Goal: Contribute content: Add original content to the website for others to see

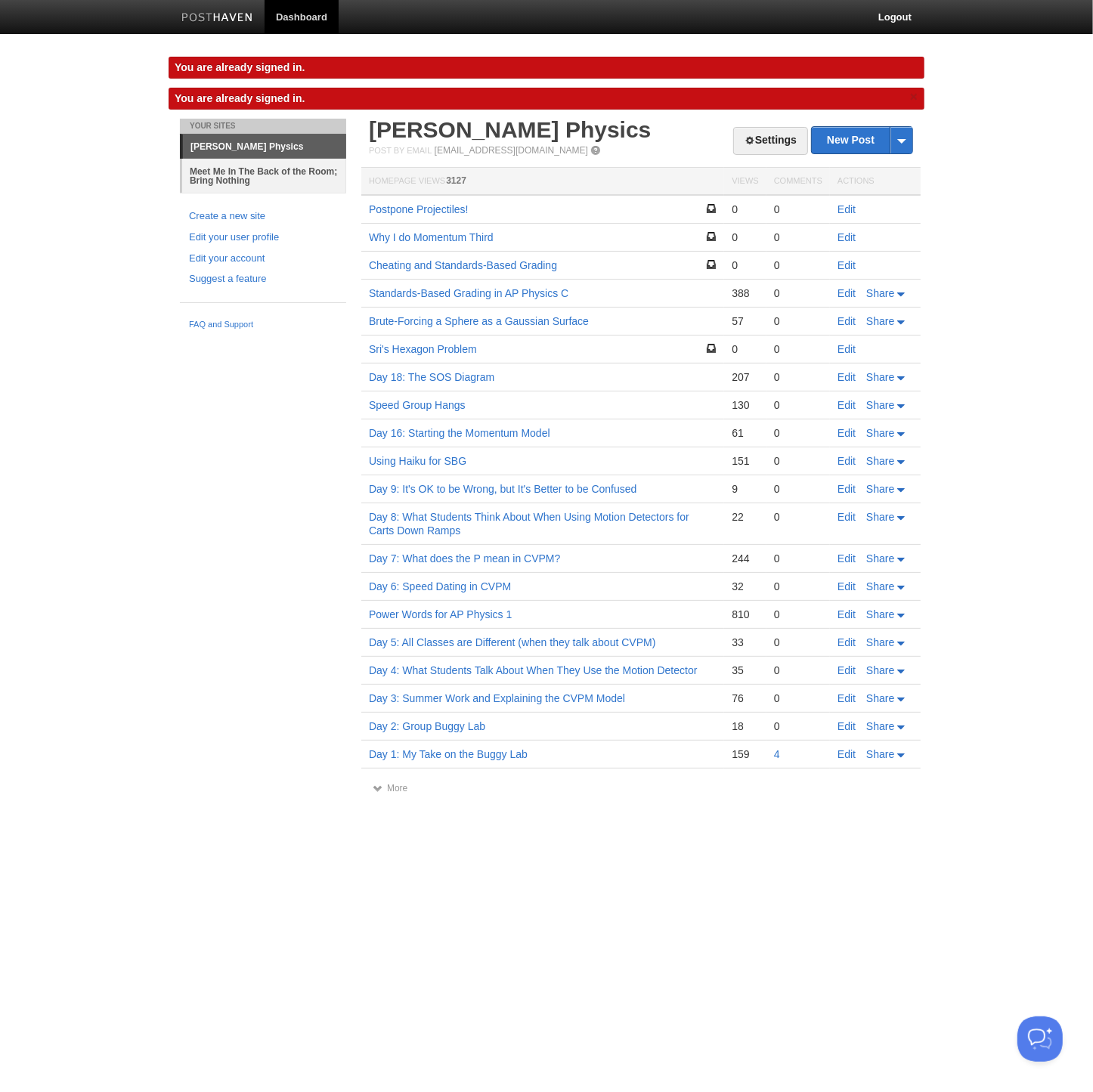
click at [238, 173] on link "Meet Me In The Back of the Room; Bring Nothing" at bounding box center [264, 175] width 164 height 34
click at [288, 179] on link "Meet Me In The Back of the Room; Bring Nothing" at bounding box center [264, 175] width 164 height 34
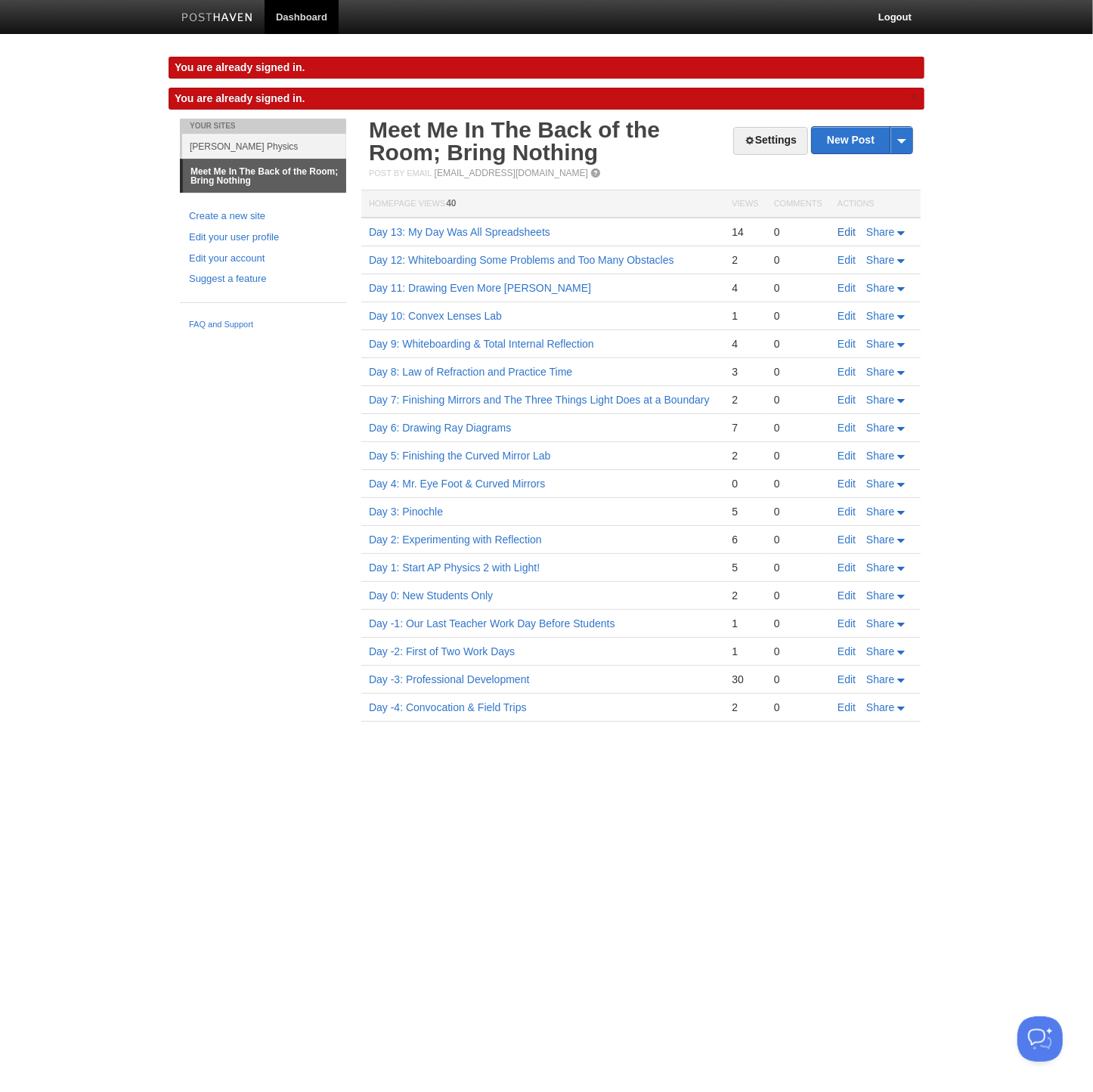
click at [849, 235] on link "Edit" at bounding box center [847, 232] width 19 height 12
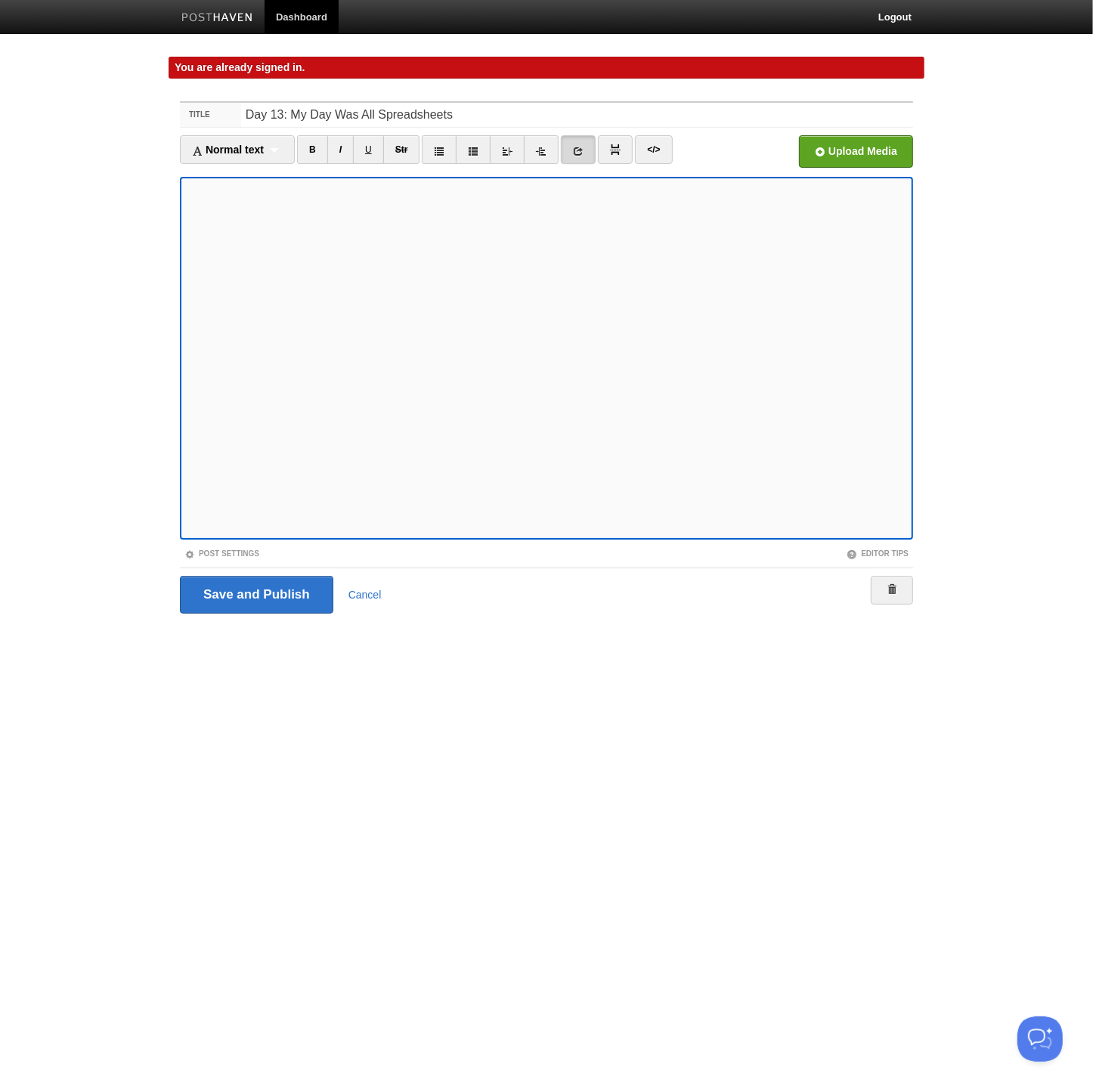
click at [576, 147] on icon at bounding box center [578, 151] width 11 height 11
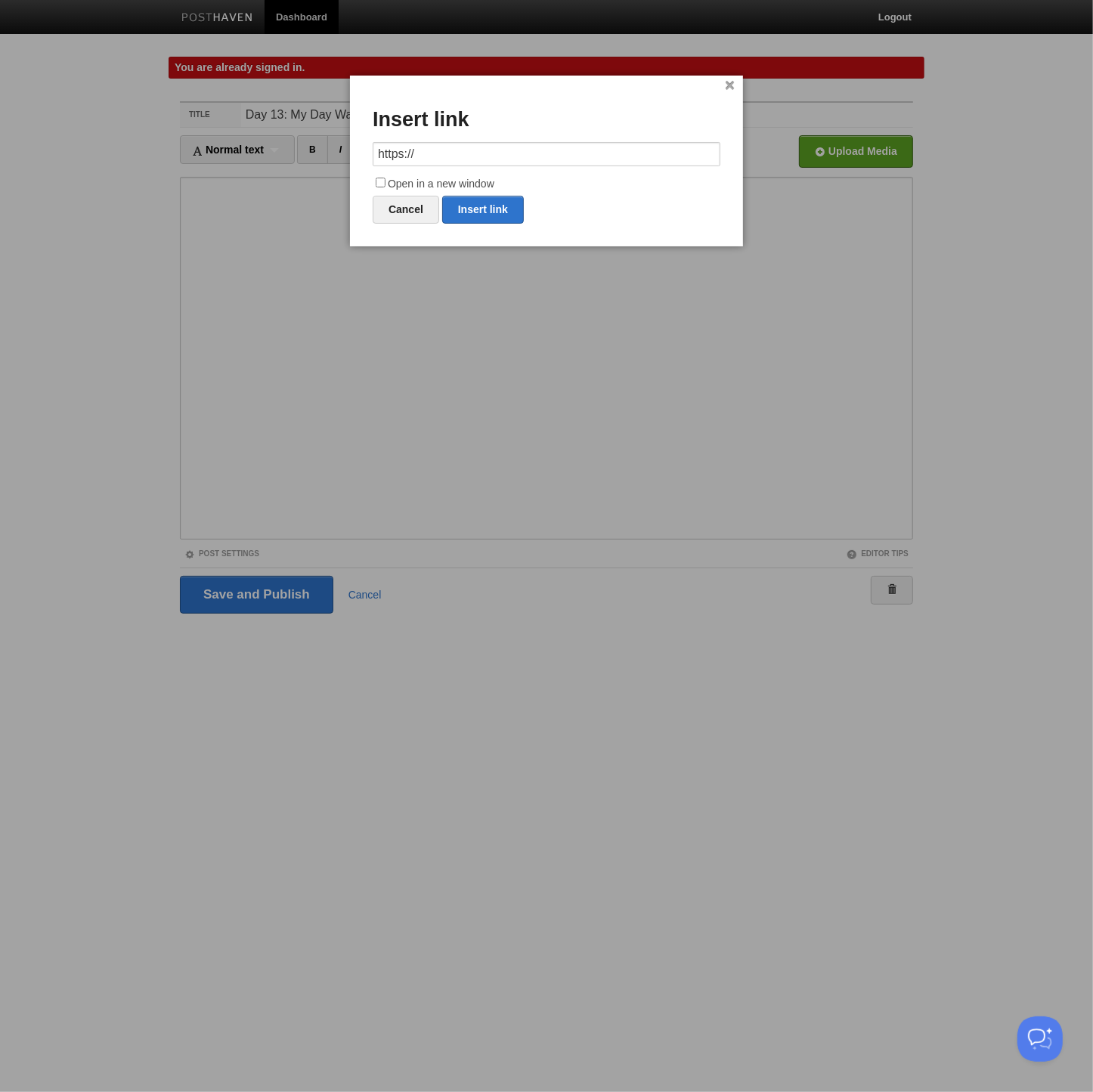
click at [672, 465] on div at bounding box center [546, 546] width 1093 height 1092
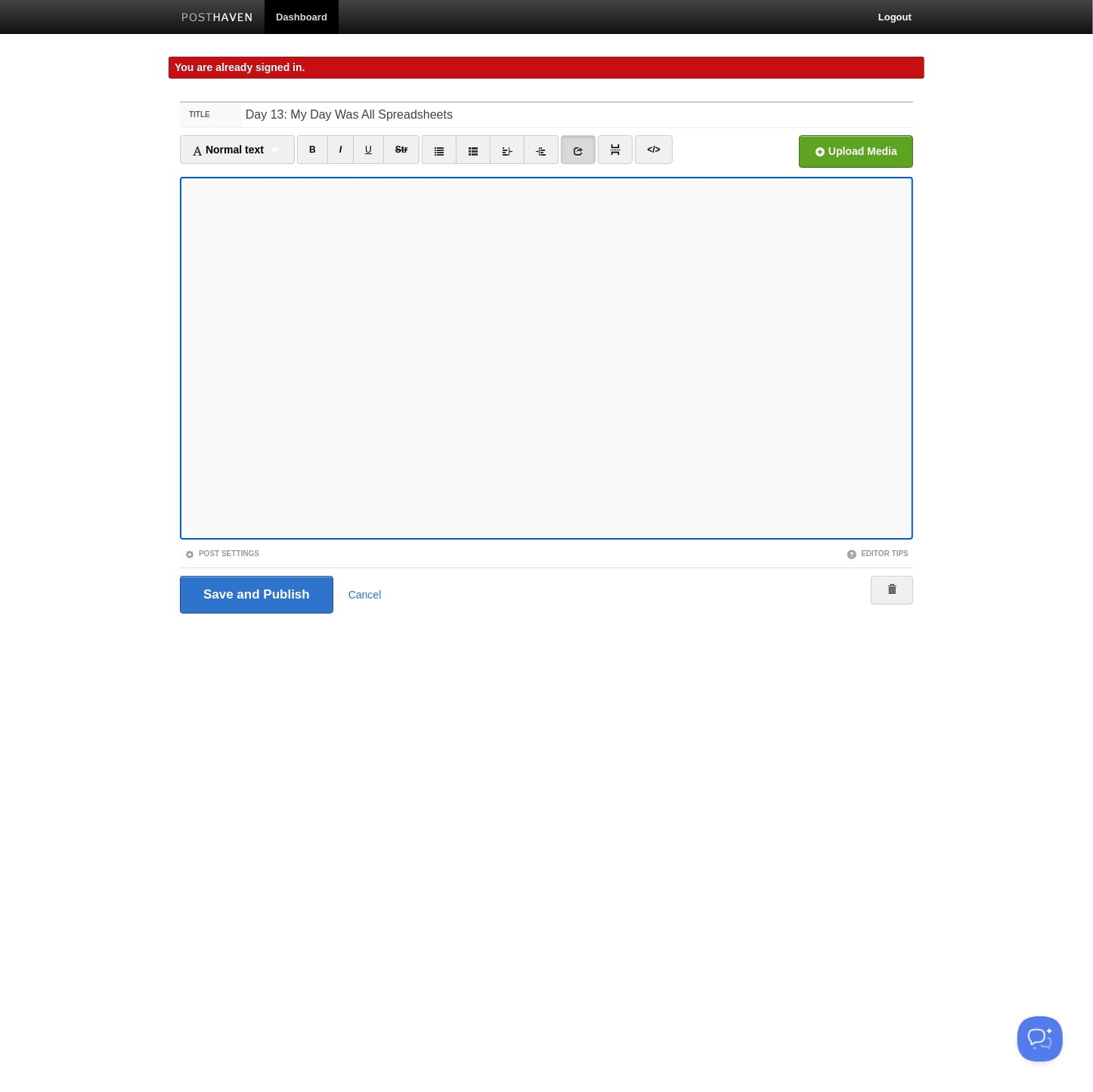
click at [574, 146] on icon at bounding box center [578, 151] width 11 height 11
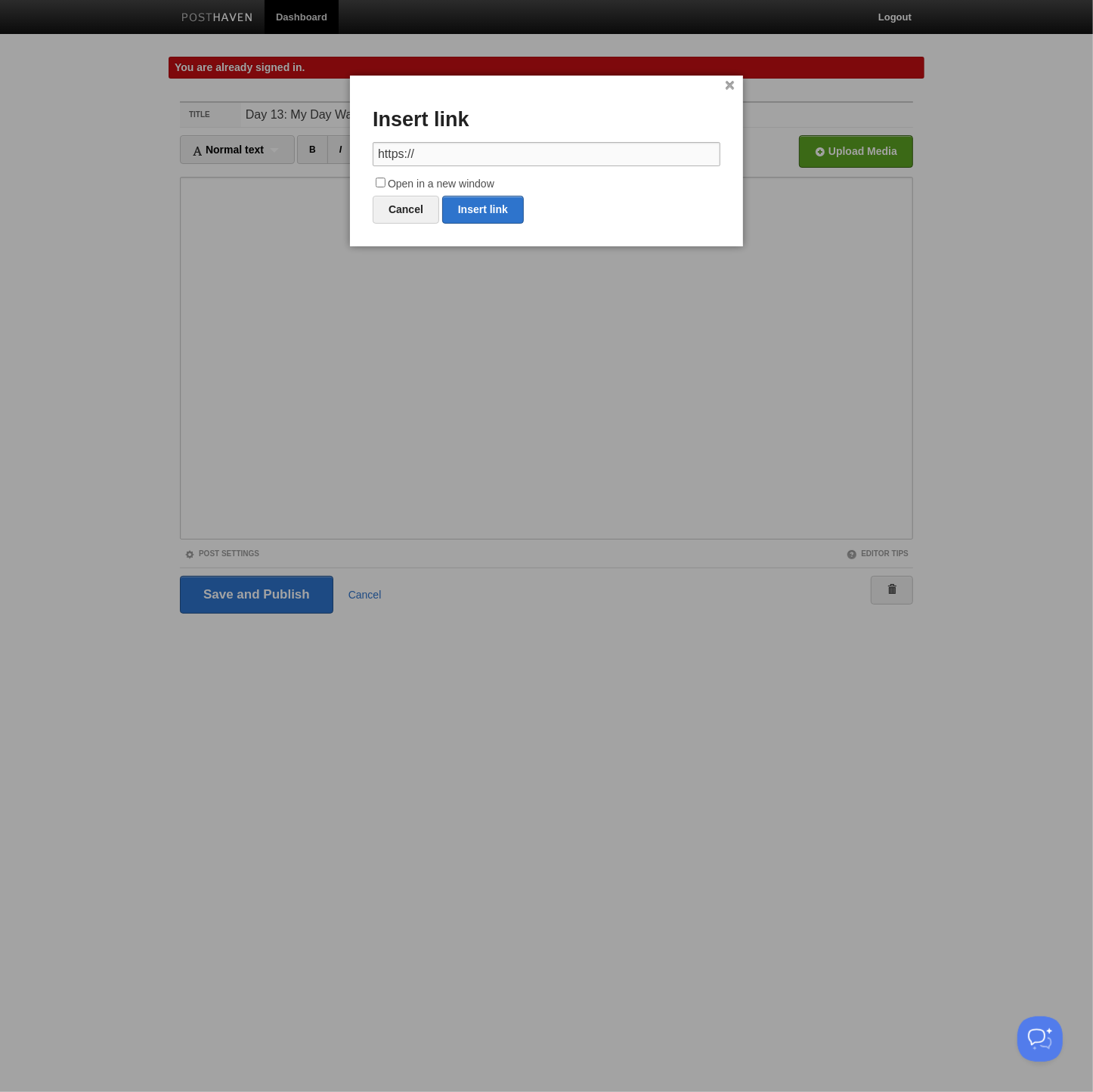
click at [487, 158] on input "https://" at bounding box center [546, 154] width 348 height 24
paste input "[URL][DOMAIN_NAME]"
drag, startPoint x: 415, startPoint y: 157, endPoint x: 371, endPoint y: 157, distance: 44.0
click at [371, 157] on div "× Insert link https://[URL][DOMAIN_NAME] Open in a new window Cancel Insert link" at bounding box center [546, 161] width 393 height 171
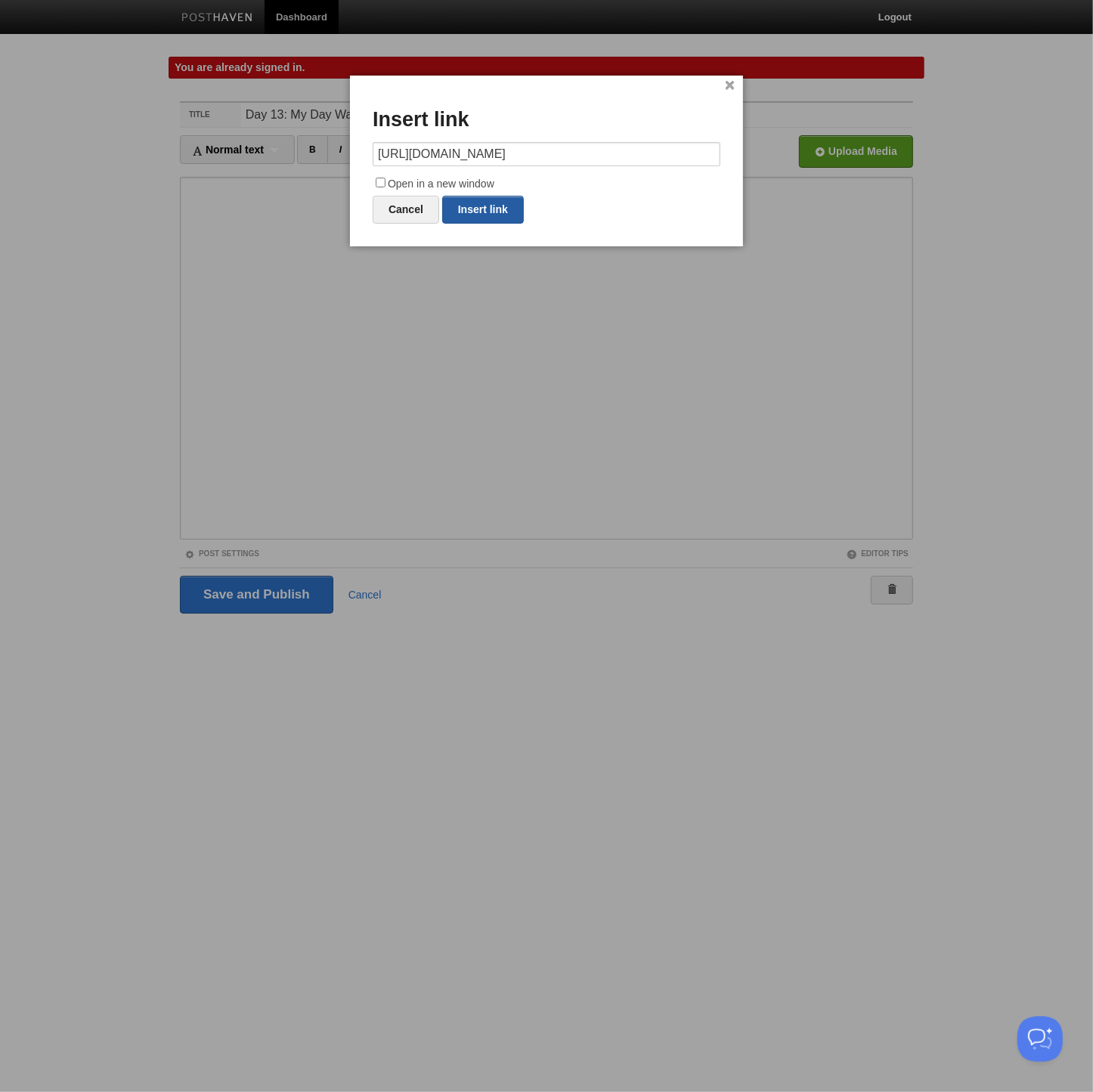
click at [469, 215] on link "Insert link" at bounding box center [483, 209] width 82 height 28
type input "https://"
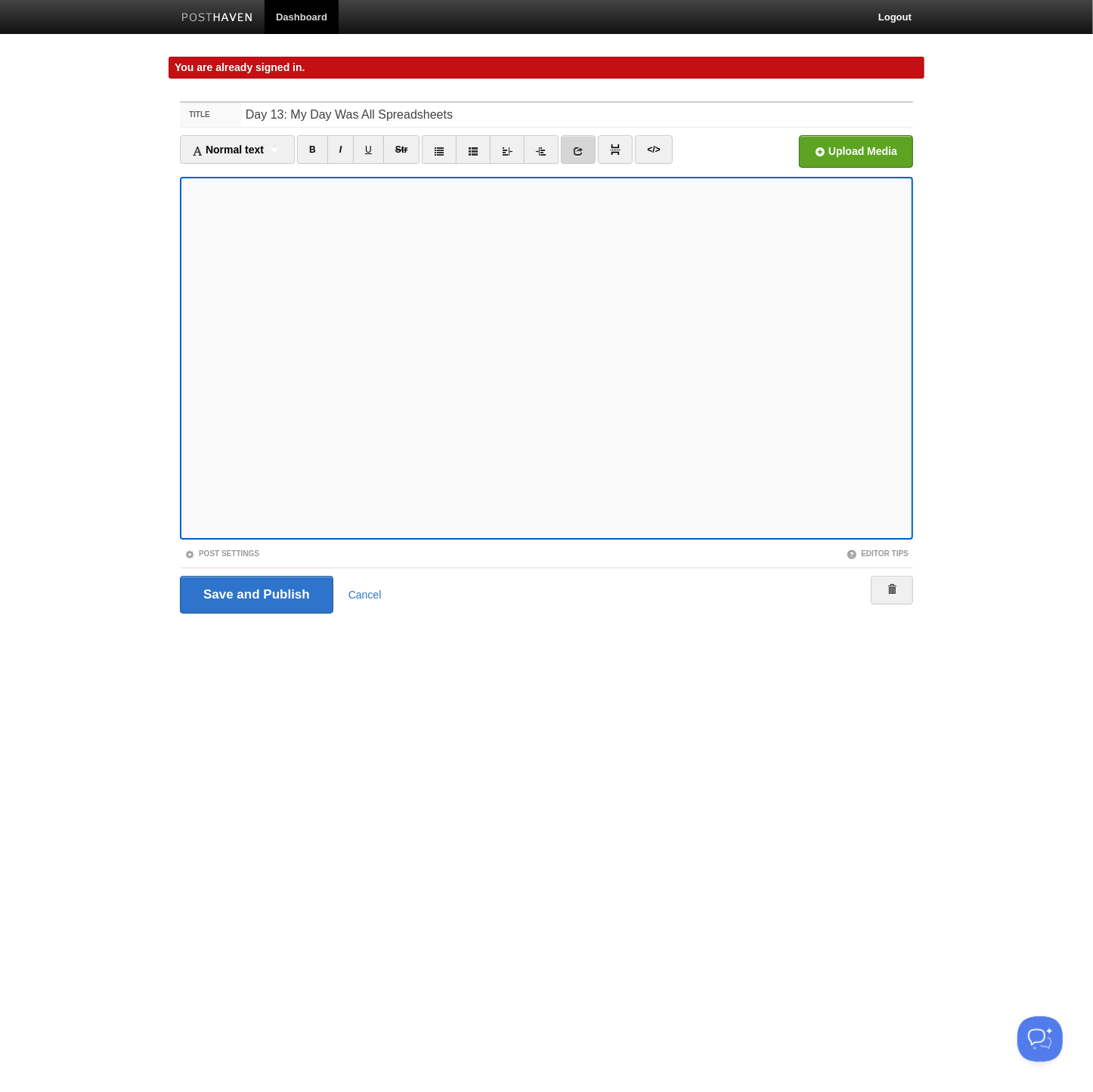
click at [573, 149] on icon at bounding box center [578, 151] width 11 height 11
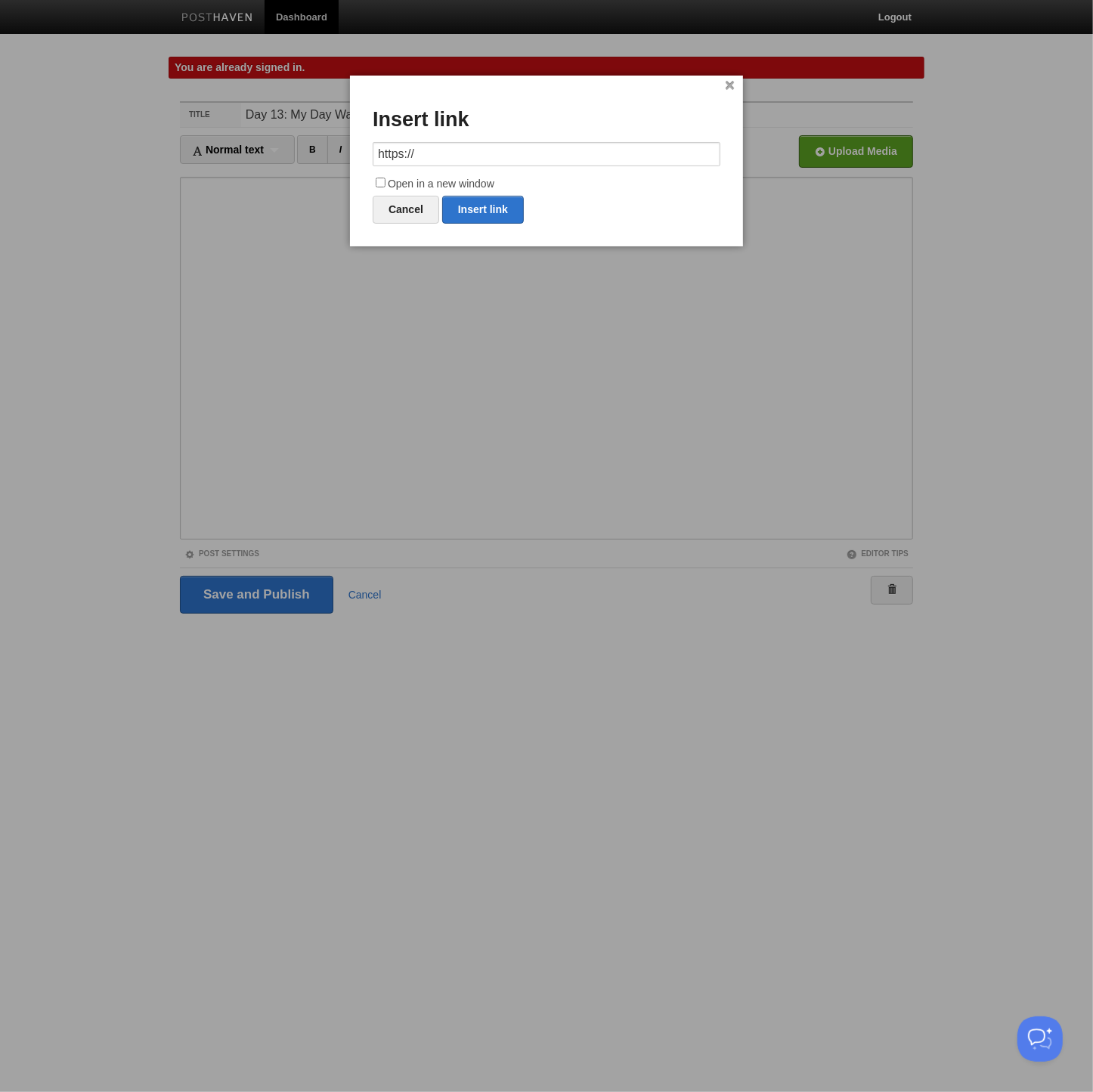
click at [421, 156] on input "https://" at bounding box center [546, 154] width 348 height 24
click at [474, 216] on link "Insert link" at bounding box center [483, 209] width 82 height 28
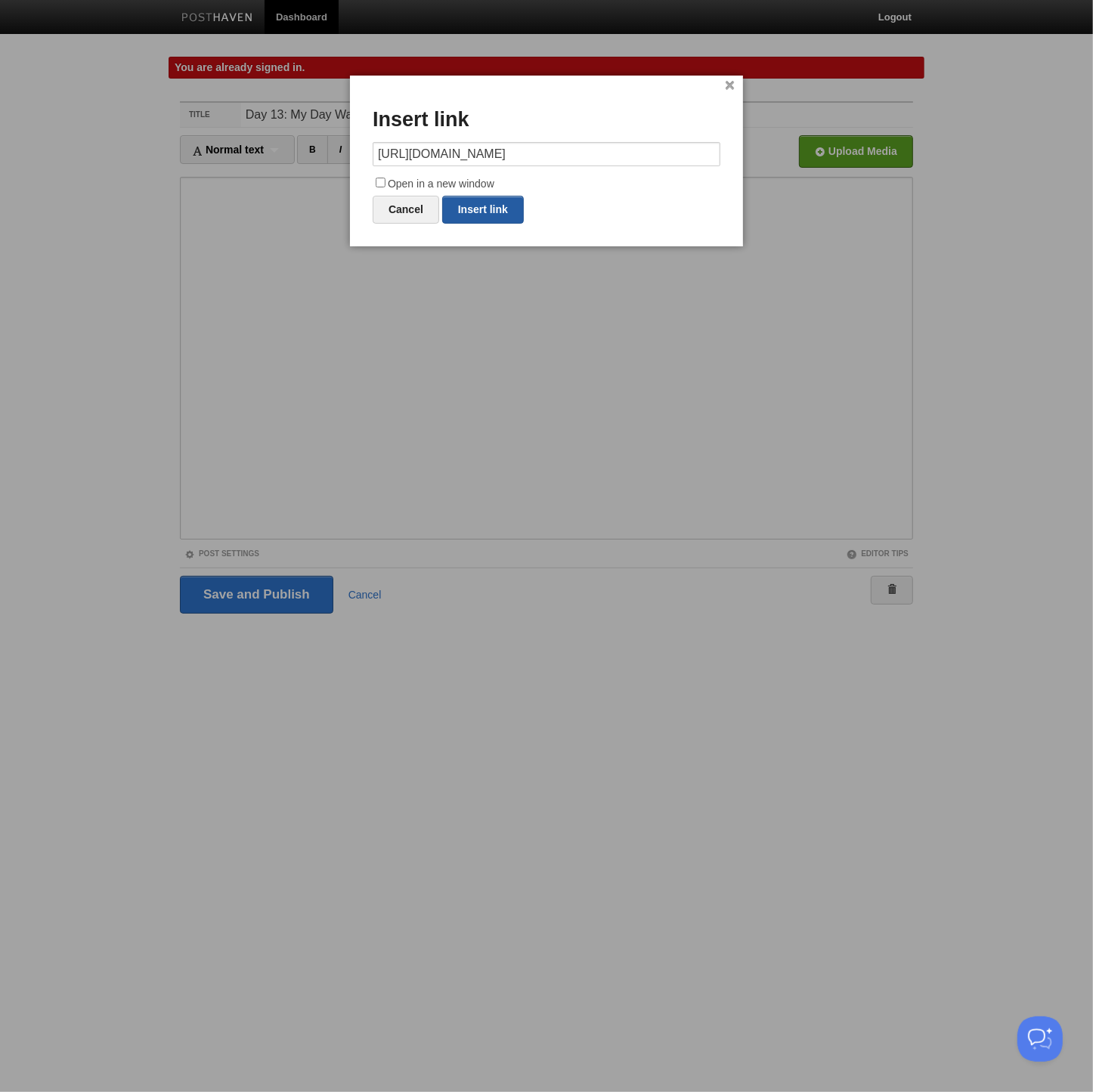
type input "https://"
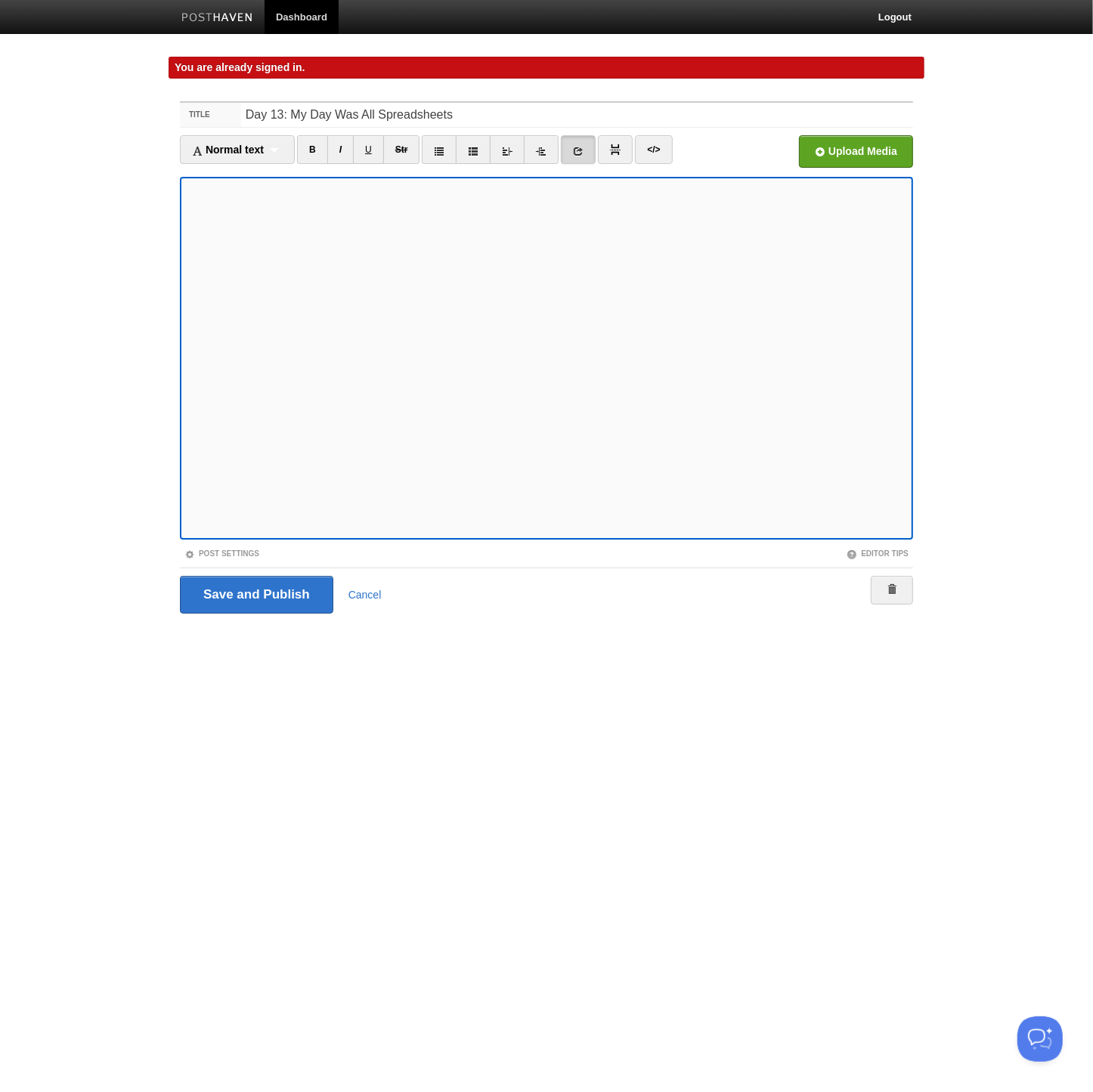
click at [563, 147] on link at bounding box center [578, 150] width 35 height 29
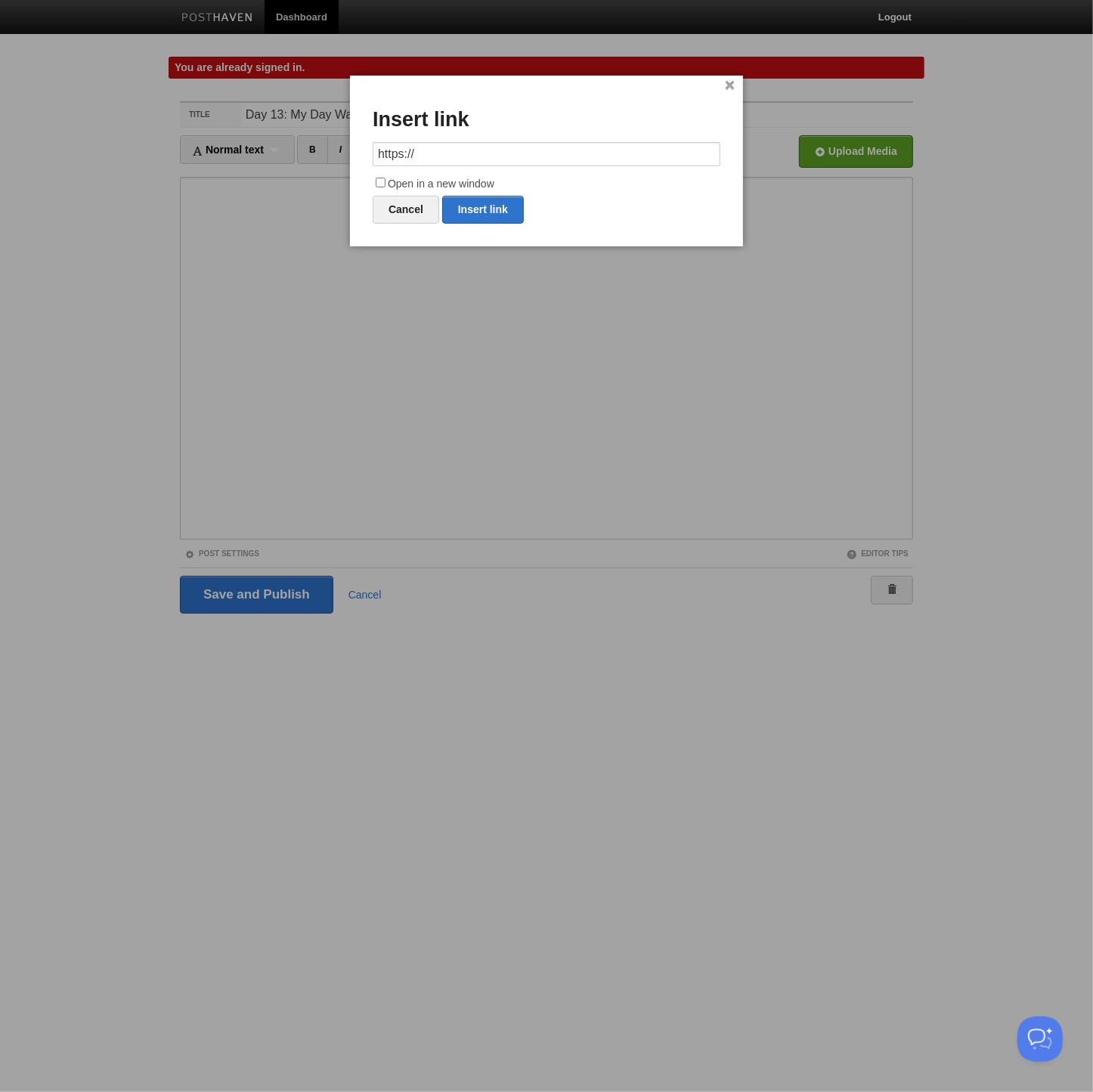
click at [474, 151] on input "https://" at bounding box center [546, 154] width 348 height 24
type input "[URL][DOMAIN_NAME]"
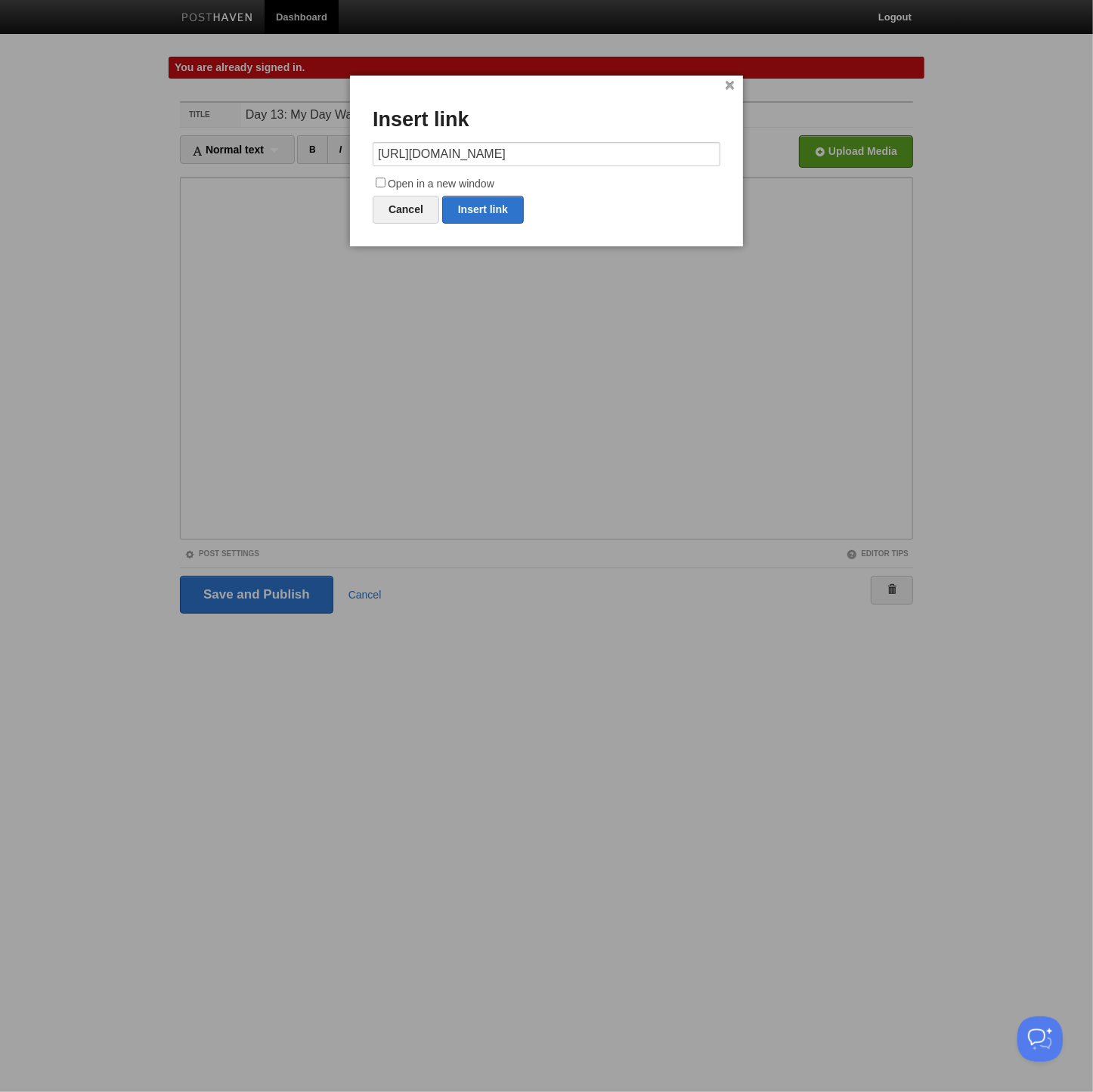
click at [377, 183] on input "Open in a new window" at bounding box center [381, 183] width 10 height 10
checkbox input "true"
click at [511, 206] on link "Insert link" at bounding box center [483, 209] width 82 height 28
type input "https://"
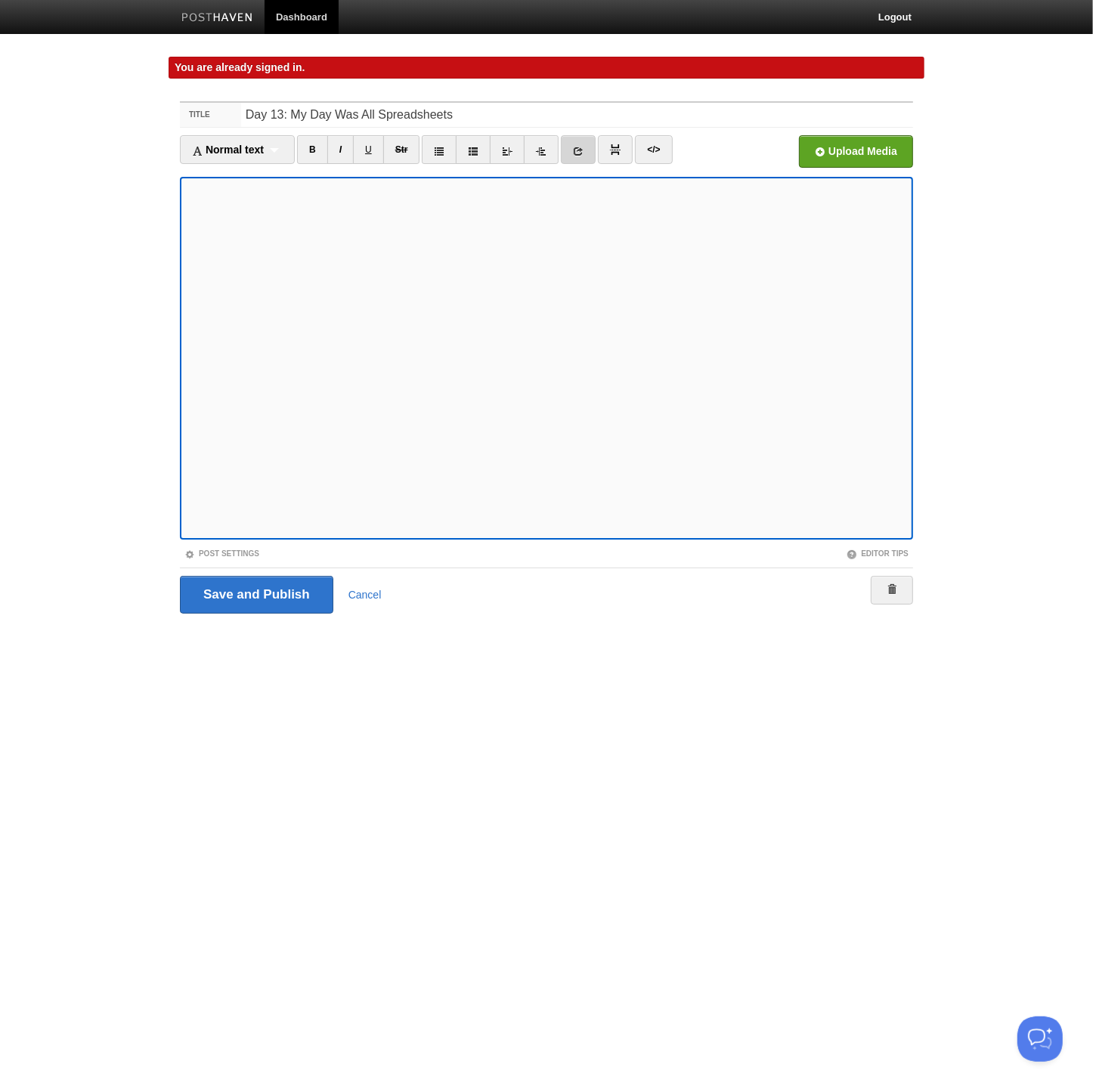
click at [568, 149] on link at bounding box center [578, 150] width 35 height 29
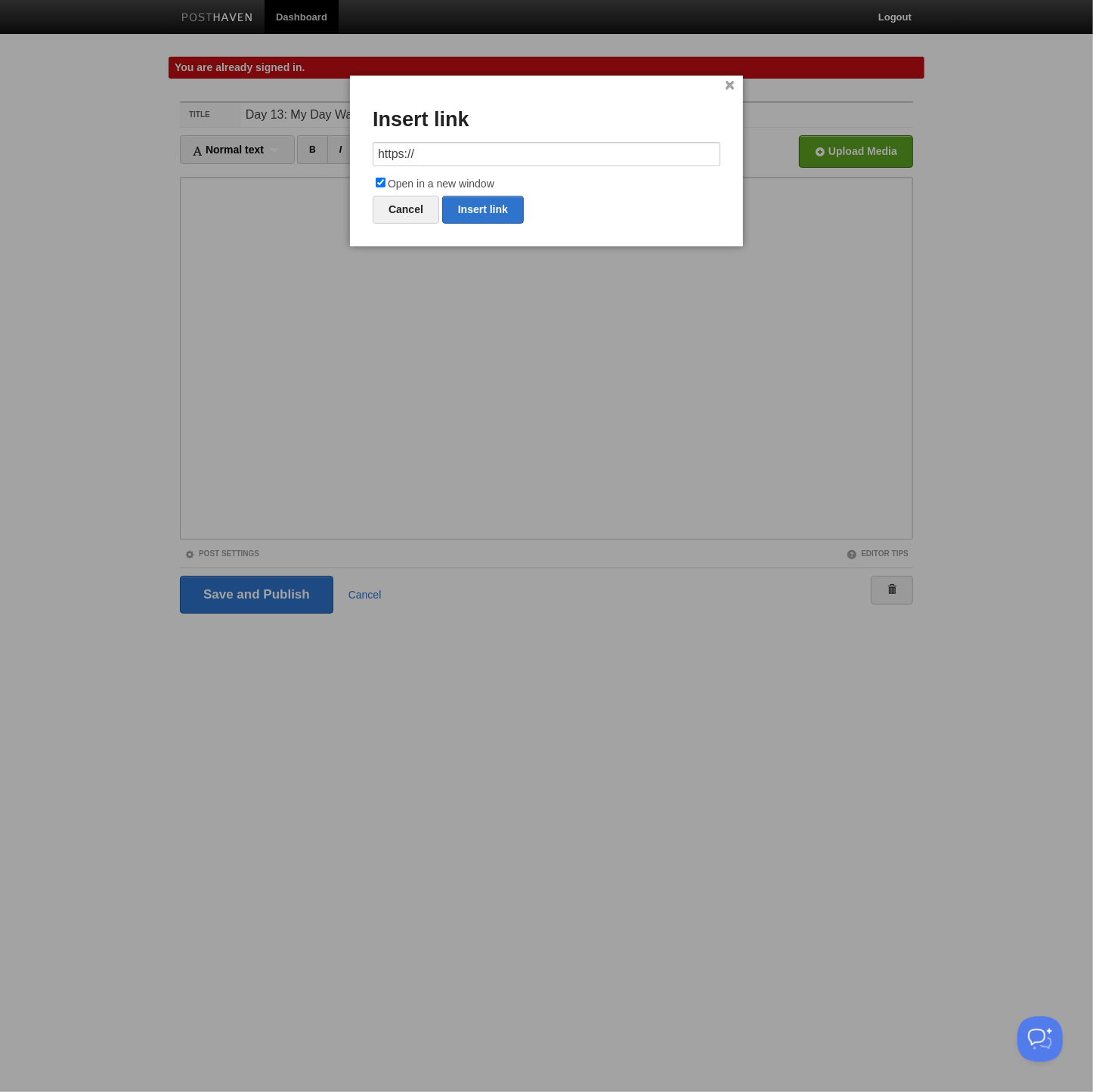
click at [451, 153] on input "https://" at bounding box center [546, 154] width 348 height 24
click at [474, 207] on link "Insert link" at bounding box center [483, 209] width 82 height 28
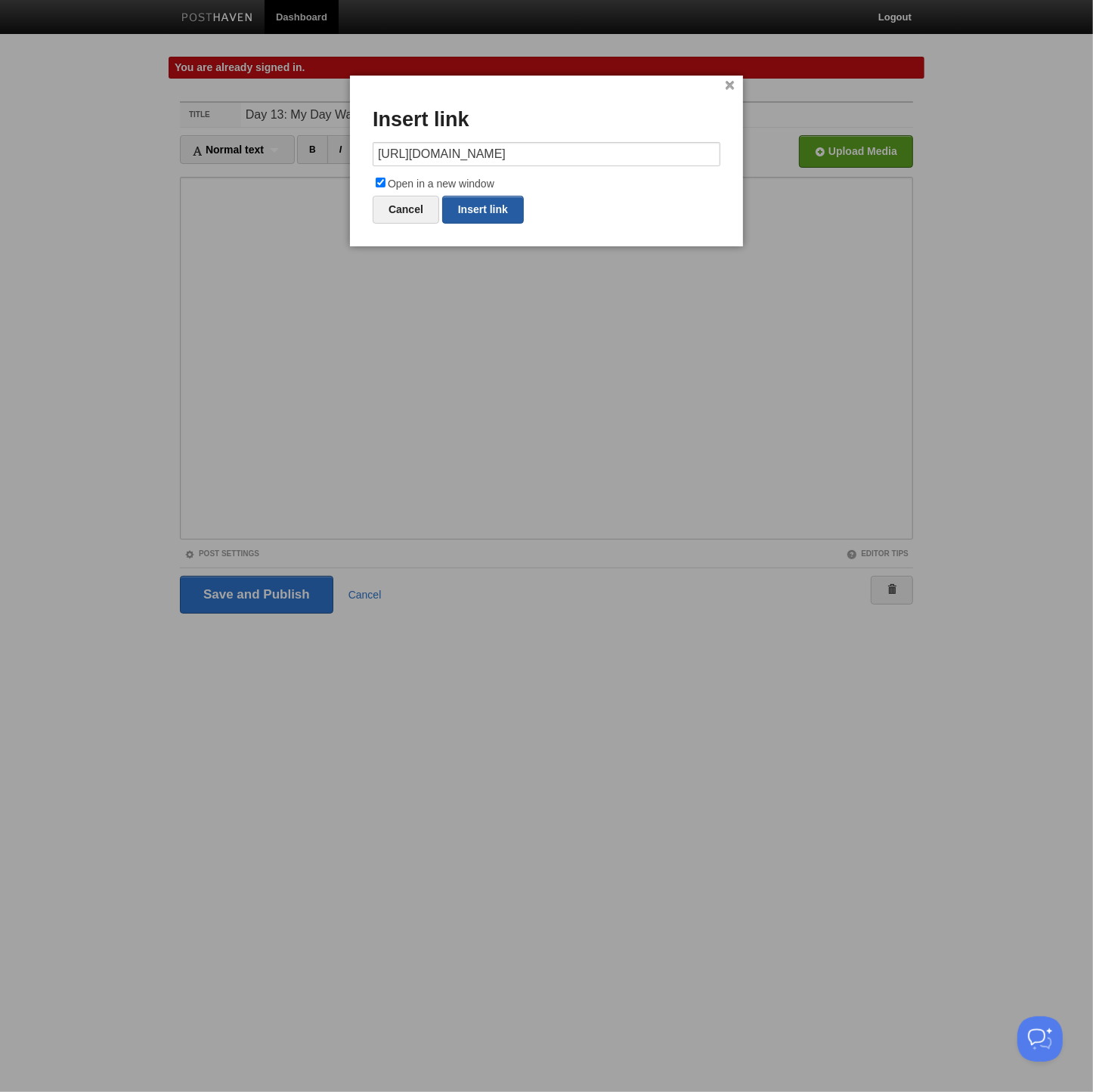
type input "https://"
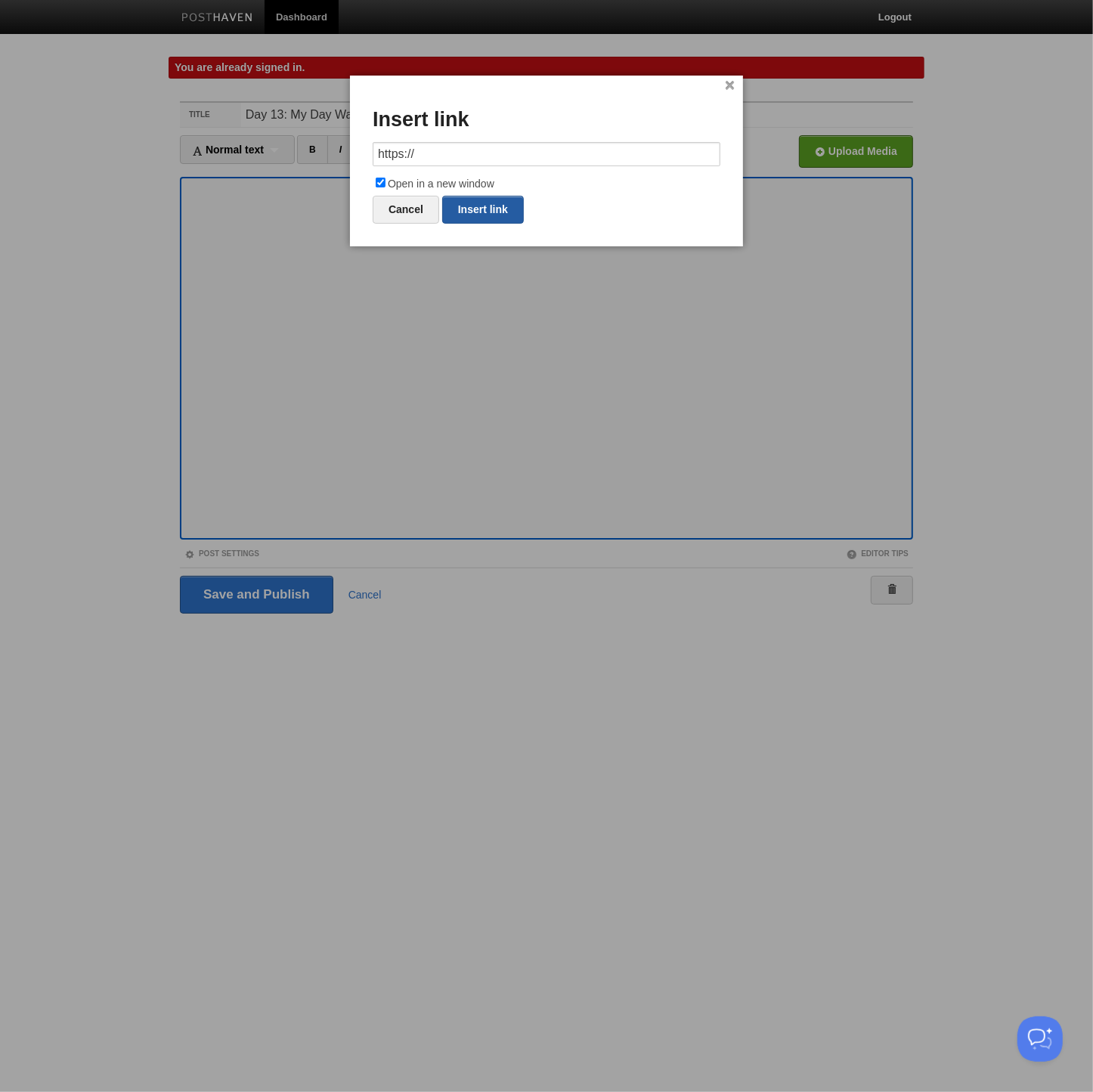
scroll to position [0, 0]
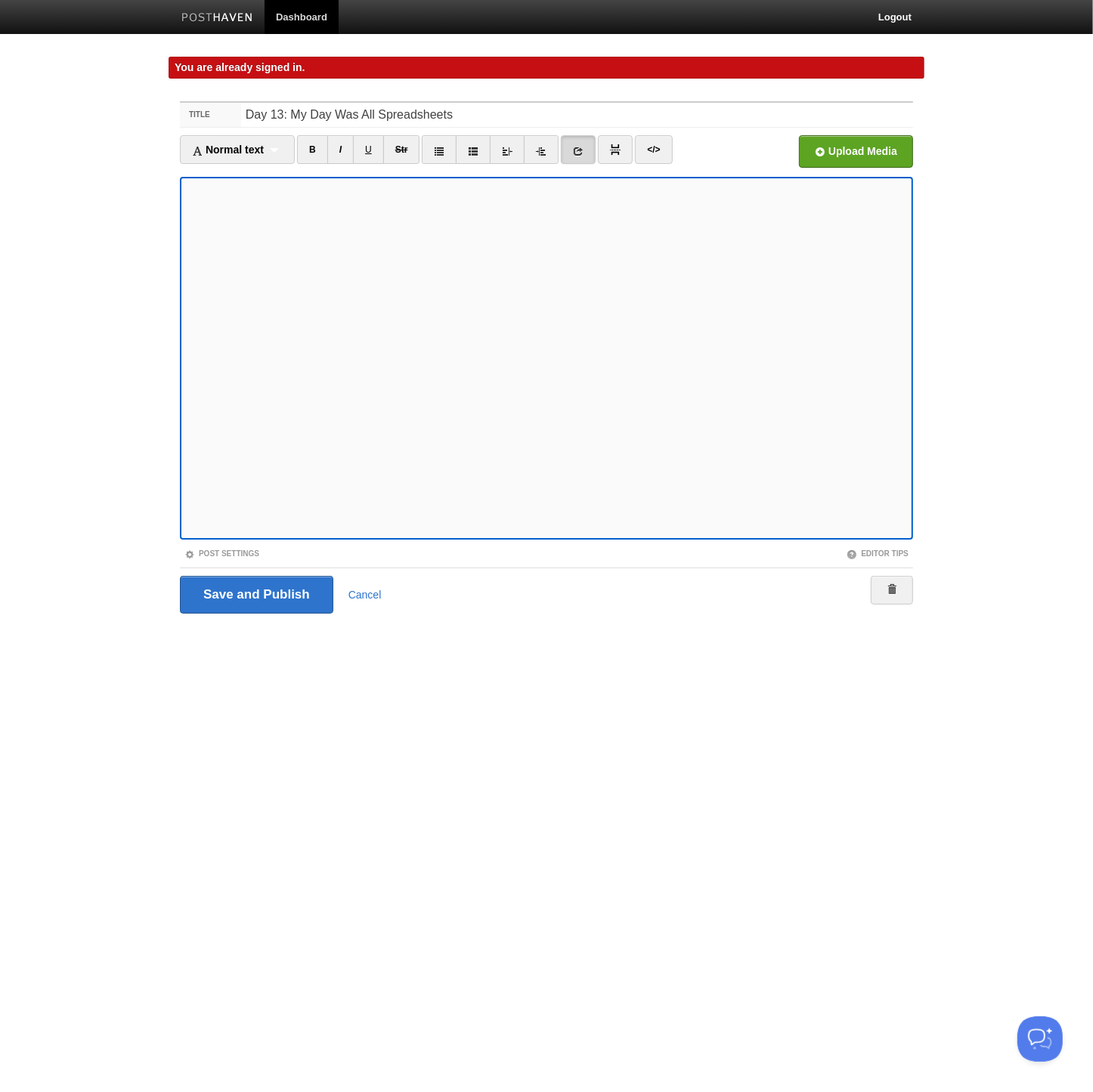
click at [574, 143] on link at bounding box center [578, 150] width 35 height 29
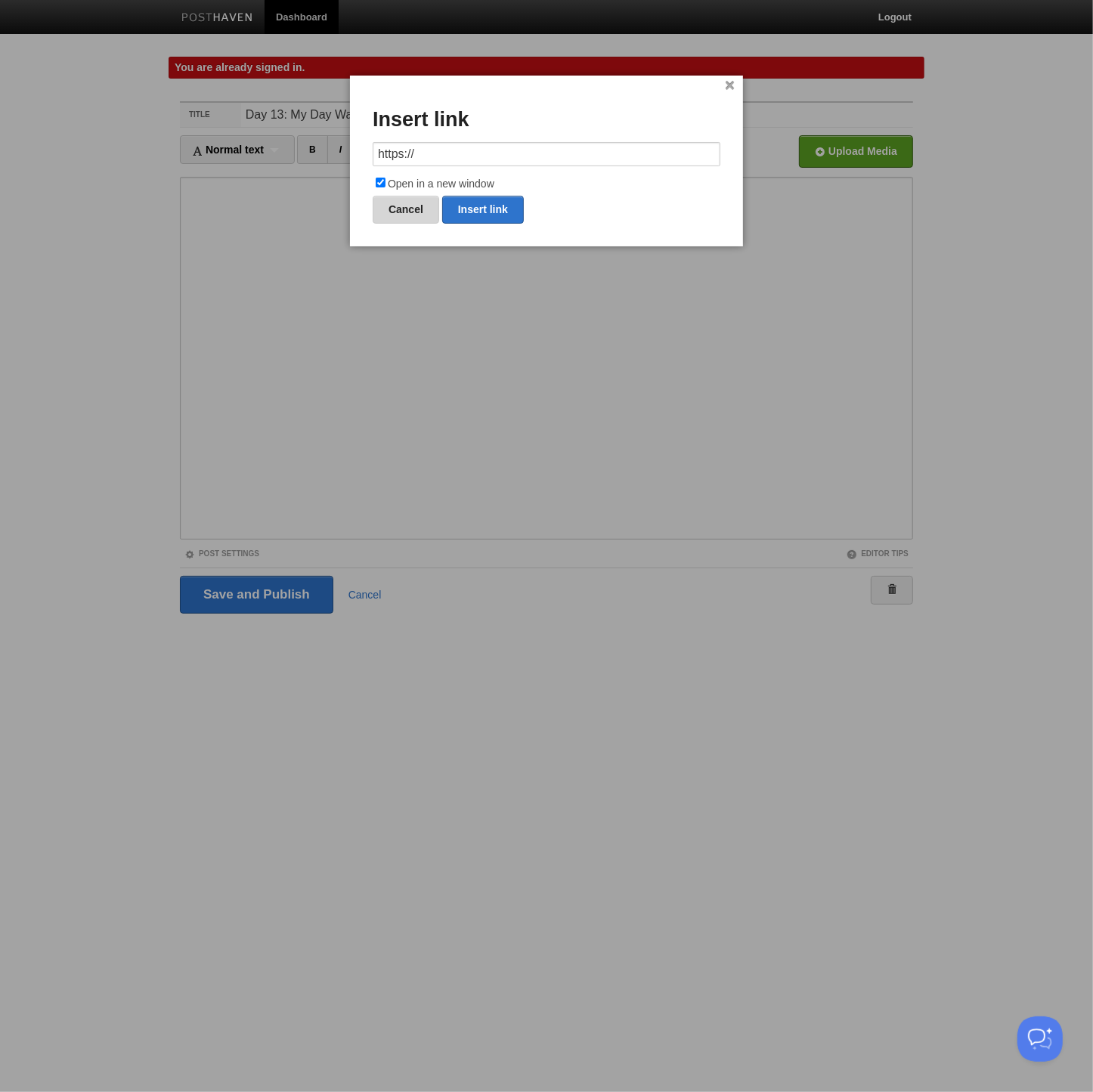
click at [406, 215] on link "Cancel" at bounding box center [405, 209] width 67 height 28
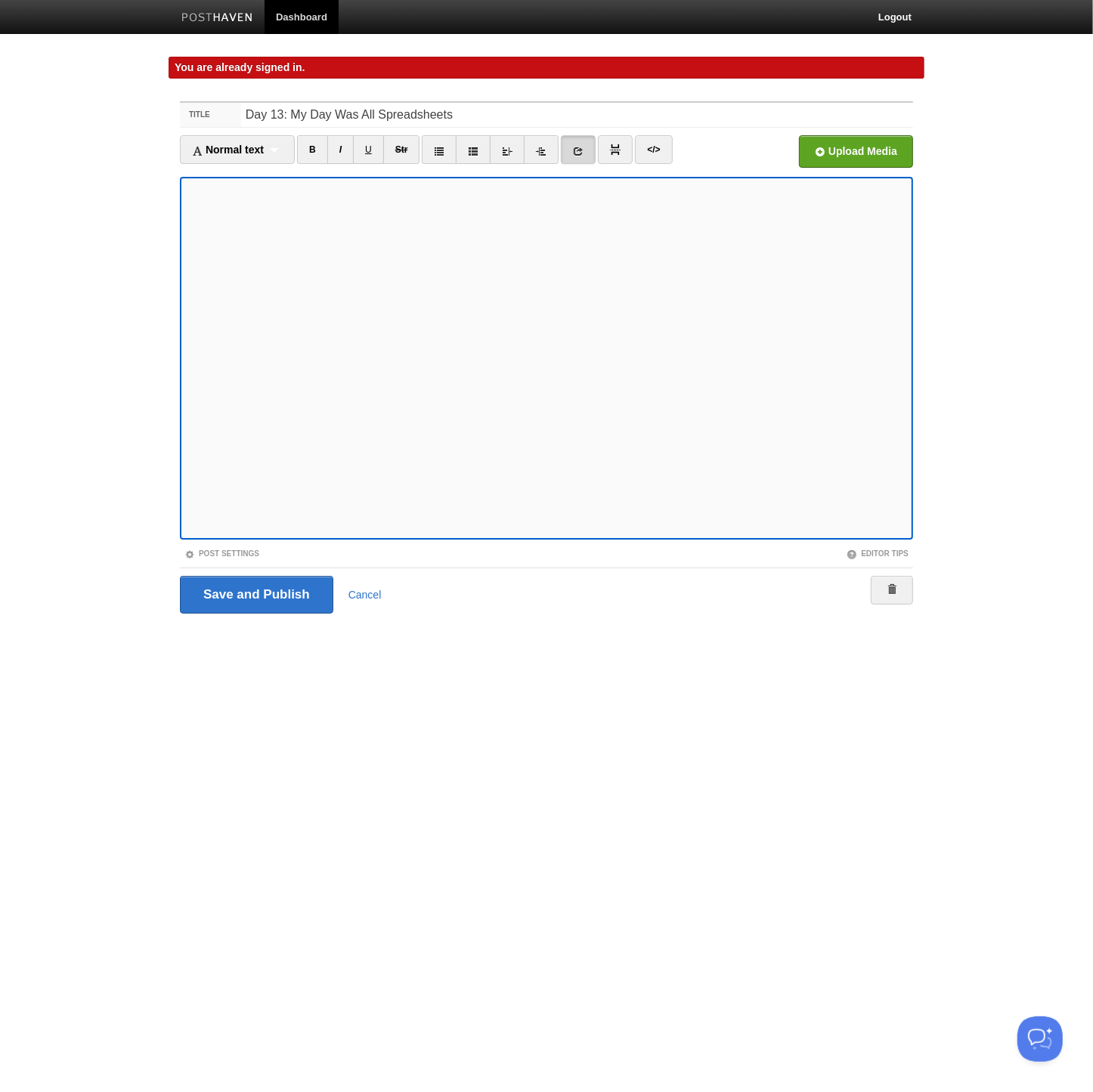
click at [576, 153] on icon at bounding box center [578, 151] width 11 height 11
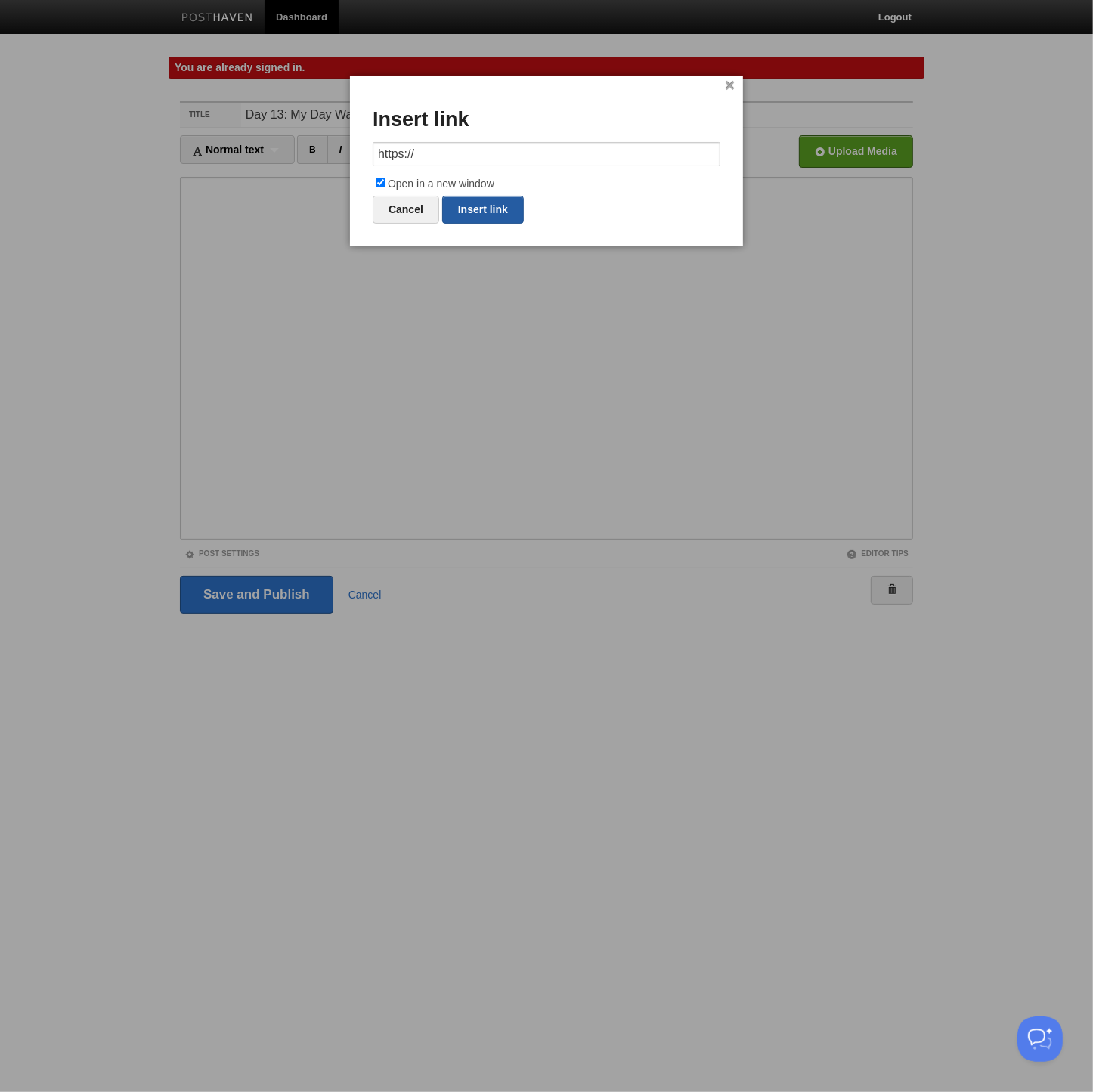
click at [456, 209] on link "Insert link" at bounding box center [483, 209] width 82 height 28
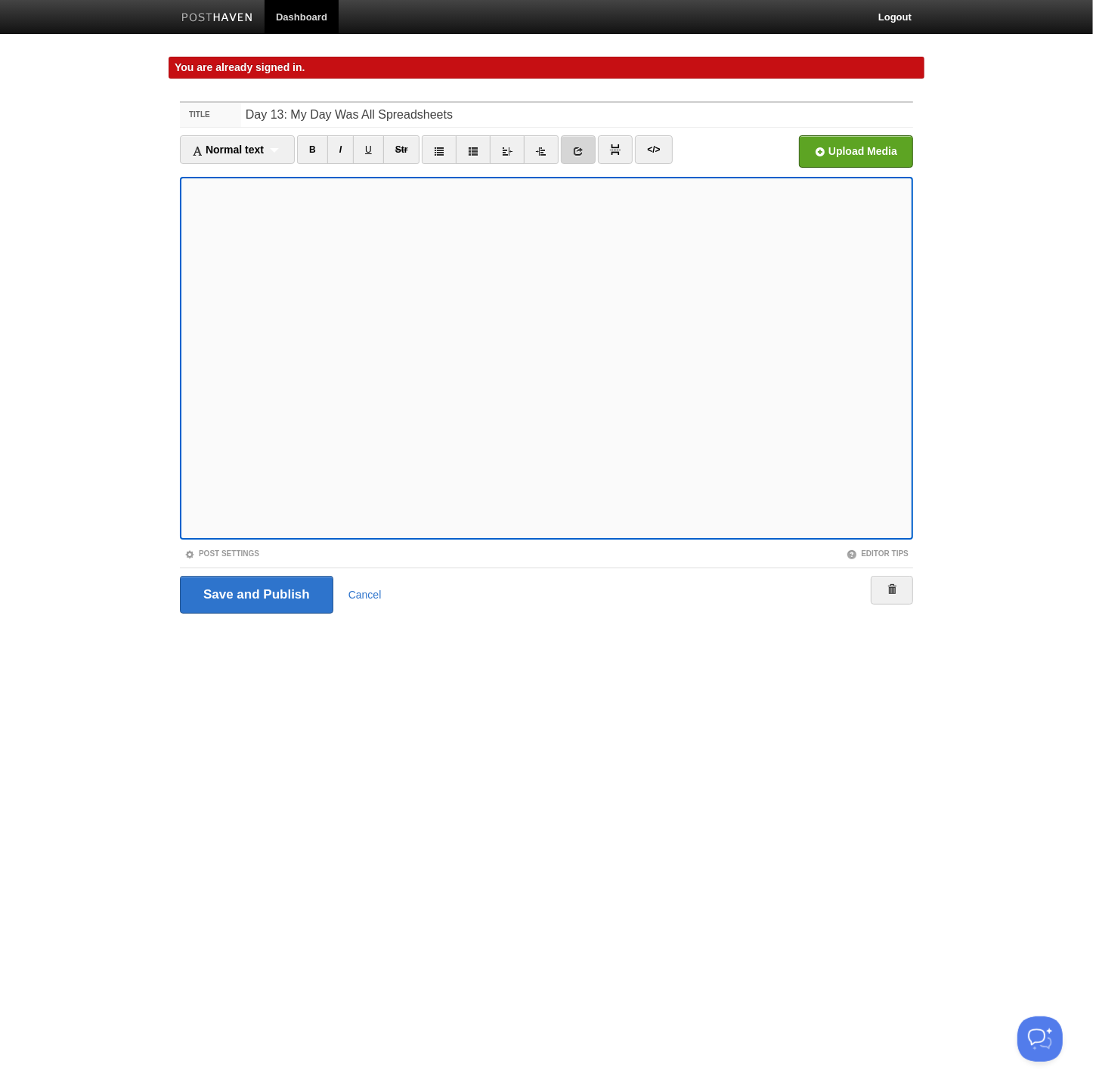
click at [573, 146] on icon at bounding box center [578, 151] width 11 height 11
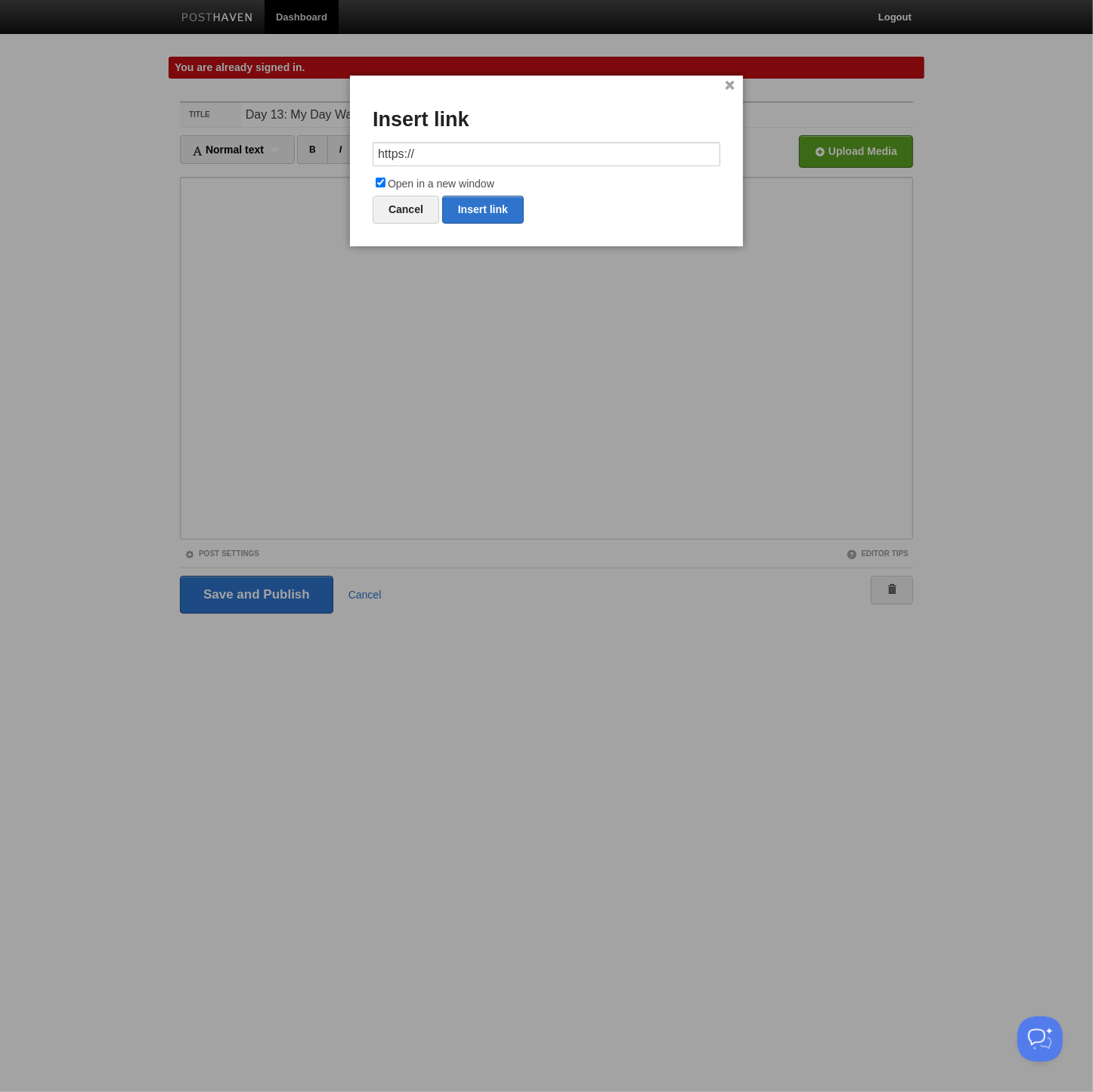
click at [450, 150] on input "https://" at bounding box center [546, 154] width 348 height 24
drag, startPoint x: 416, startPoint y: 154, endPoint x: 370, endPoint y: 154, distance: 46.0
click at [370, 154] on div "× Insert link https://[URL][DOMAIN_NAME] Open in a new window Cancel Insert link" at bounding box center [546, 161] width 393 height 171
click at [466, 205] on link "Insert link" at bounding box center [483, 209] width 82 height 28
type input "https://"
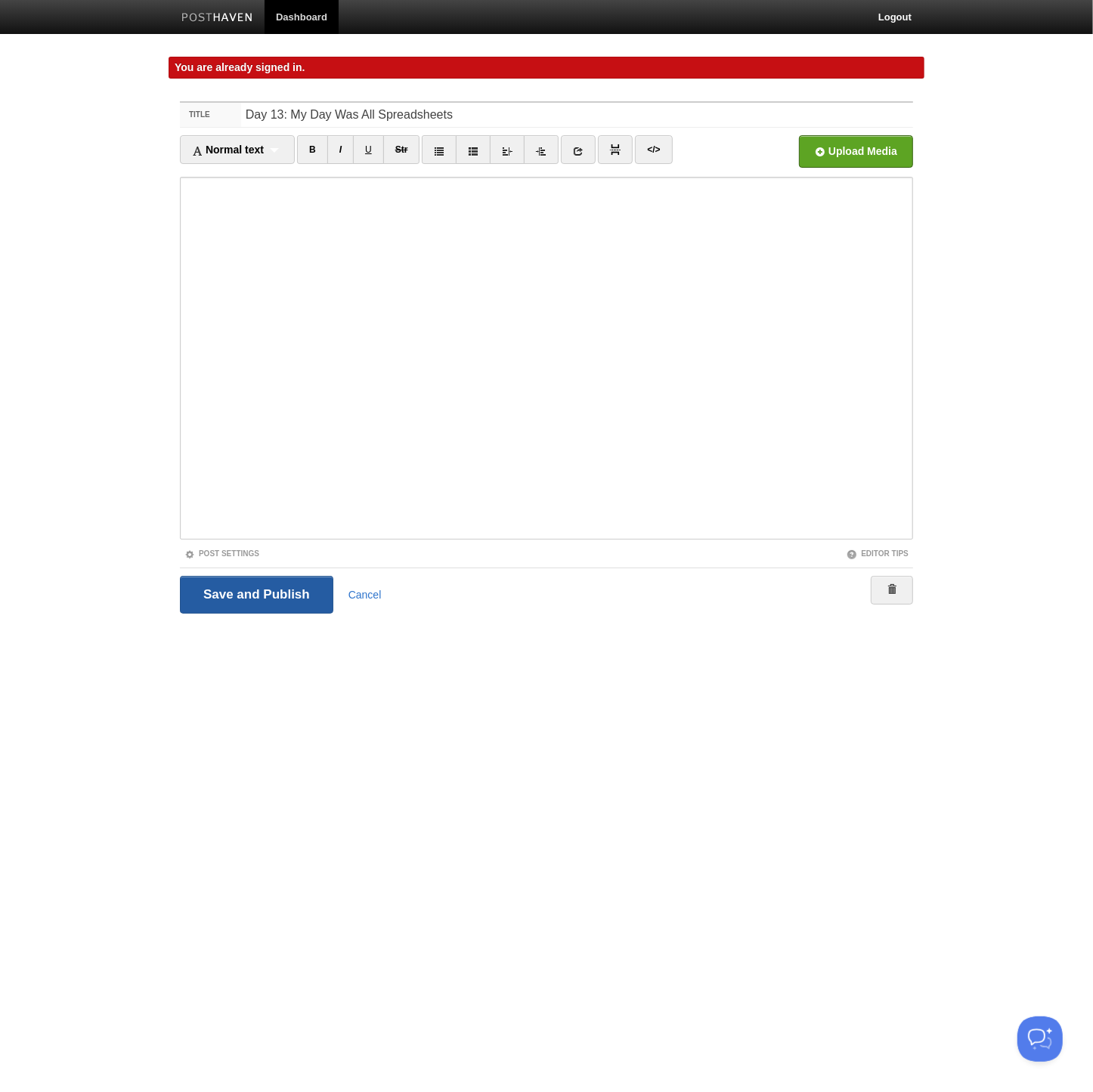
click at [258, 579] on input "Save and Publish" at bounding box center [256, 595] width 153 height 38
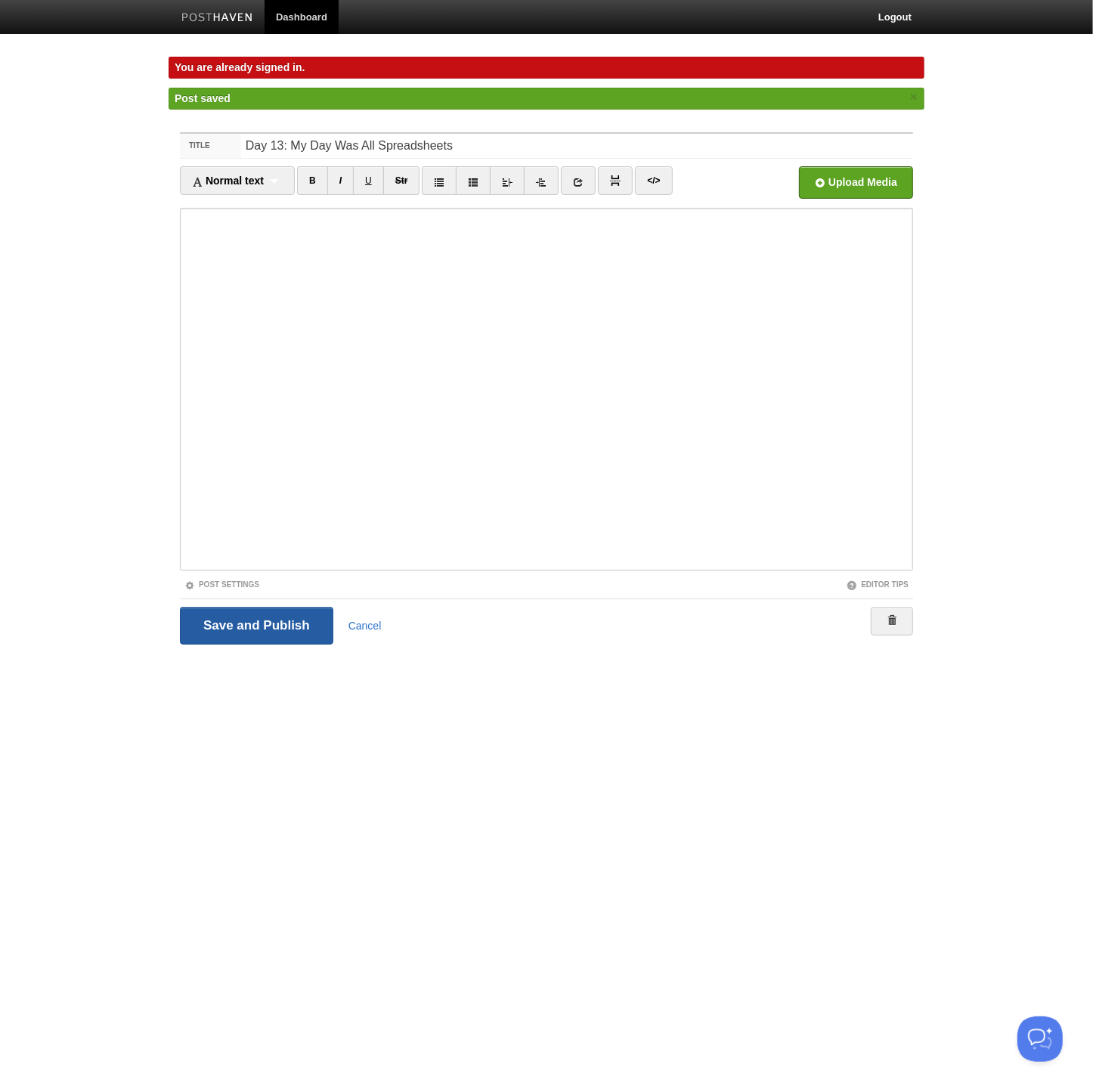
click at [271, 618] on input "Save and Publish" at bounding box center [256, 625] width 153 height 38
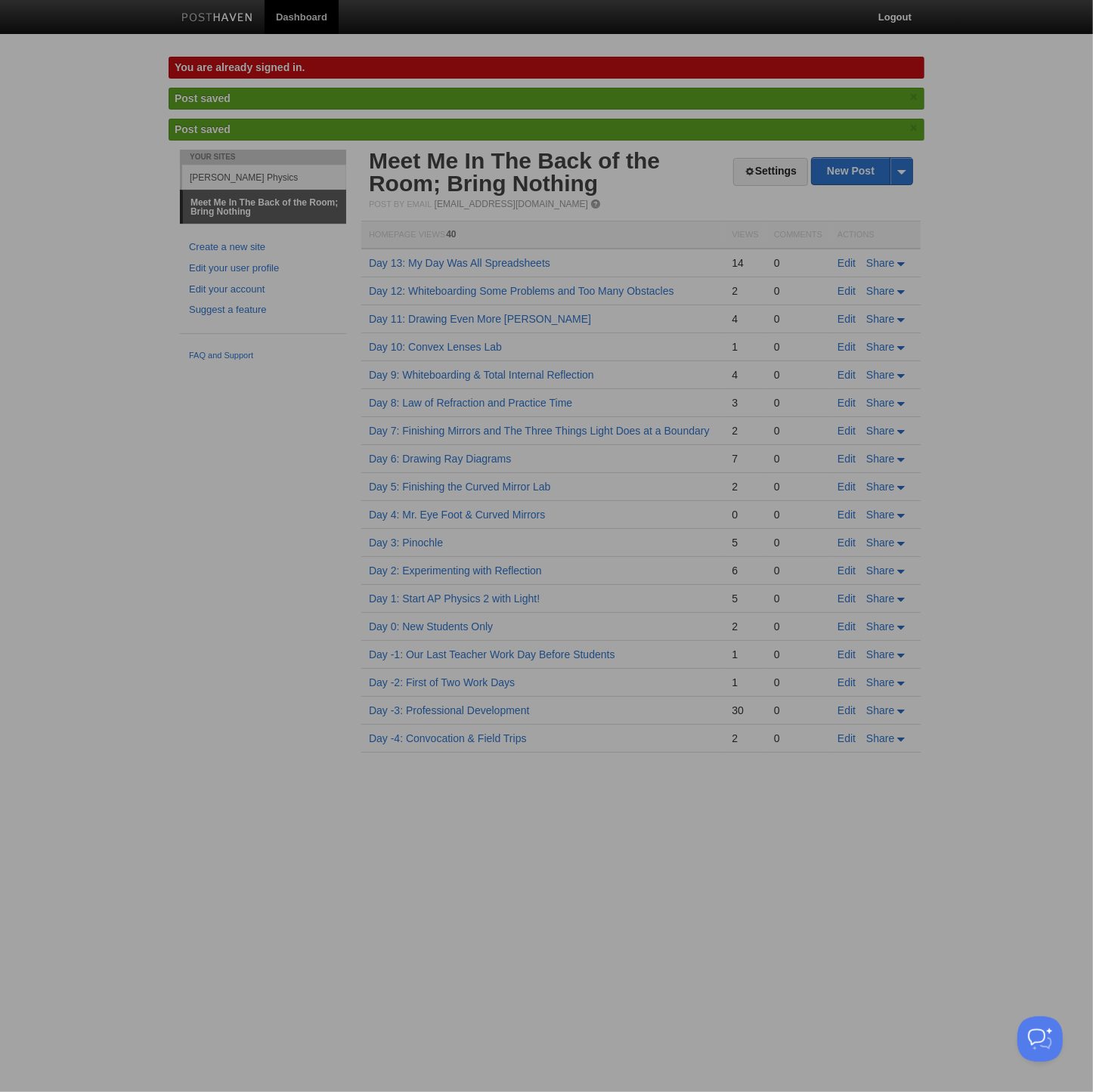
click at [470, 260] on div at bounding box center [546, 546] width 1093 height 1092
click at [471, 260] on div at bounding box center [546, 546] width 1093 height 1092
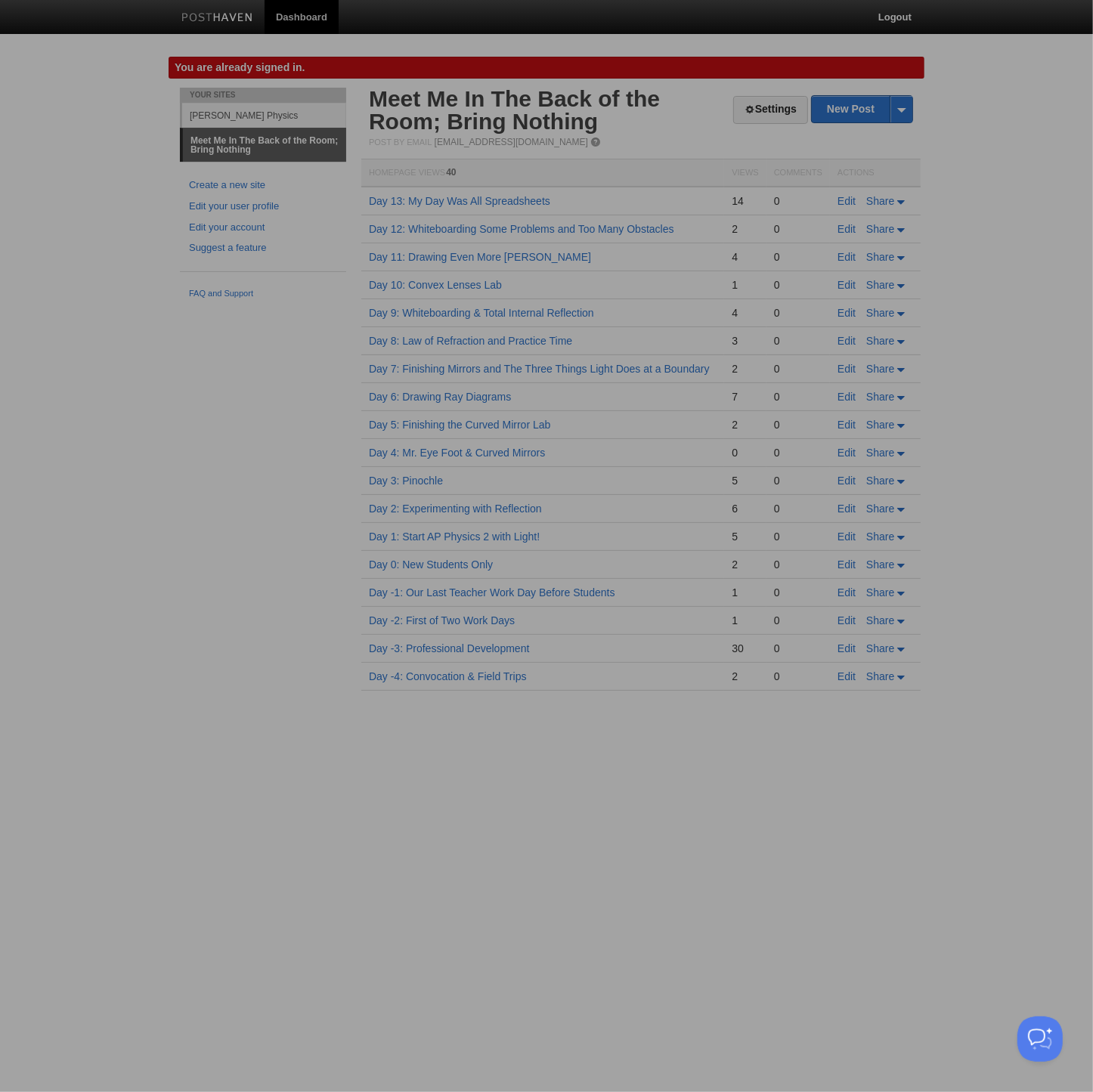
click at [481, 199] on div at bounding box center [546, 546] width 1093 height 1092
click at [268, 529] on div at bounding box center [546, 546] width 1093 height 1092
